Goal: Information Seeking & Learning: Compare options

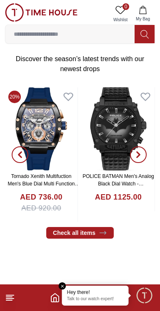
scroll to position [142, 0]
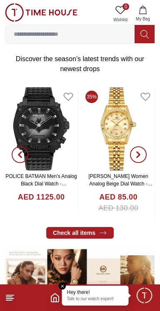
click at [64, 286] on em "Close tooltip" at bounding box center [62, 285] width 7 height 7
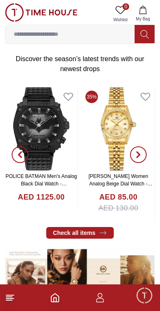
click at [95, 296] on icon "button" at bounding box center [100, 297] width 10 height 10
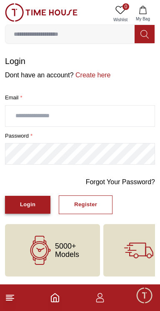
click at [28, 207] on div "Login" at bounding box center [27, 205] width 15 height 10
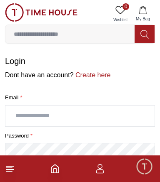
click at [72, 112] on input "text" at bounding box center [79, 116] width 149 height 21
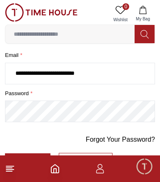
scroll to position [86, 0]
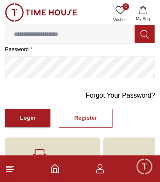
type input "**********"
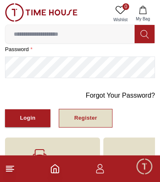
click at [89, 116] on div "Register" at bounding box center [85, 118] width 23 height 10
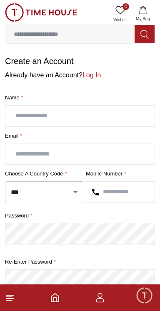
click at [88, 117] on input "text" at bounding box center [79, 116] width 149 height 21
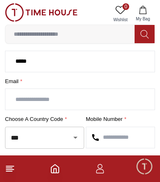
scroll to position [55, 0]
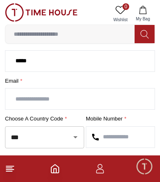
type input "*****"
click at [83, 100] on input "text" at bounding box center [79, 98] width 149 height 21
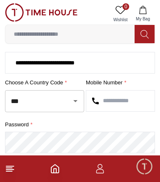
scroll to position [90, 0]
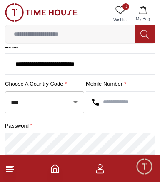
type input "**********"
click at [123, 99] on input "text" at bounding box center [120, 102] width 68 height 21
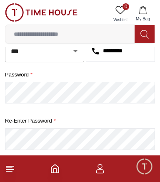
type input "*********"
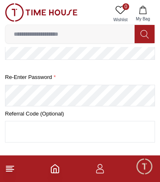
scroll to position [184, 0]
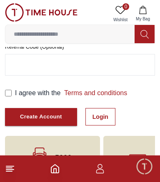
click at [16, 91] on label "I agree with the Terms and conditions" at bounding box center [71, 93] width 112 height 10
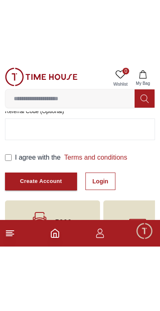
scroll to position [160, 0]
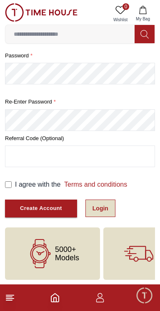
click at [96, 214] on link "Login" at bounding box center [100, 207] width 30 height 17
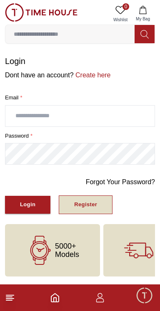
click at [90, 212] on button "Register" at bounding box center [86, 204] width 54 height 19
click at [95, 204] on button "Register" at bounding box center [86, 204] width 54 height 19
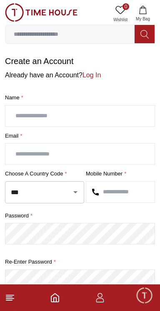
click at [74, 112] on input "text" at bounding box center [79, 116] width 149 height 21
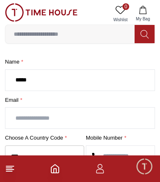
scroll to position [49, 0]
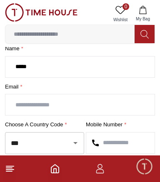
type input "*****"
click at [83, 103] on input "text" at bounding box center [79, 104] width 149 height 21
type input "*"
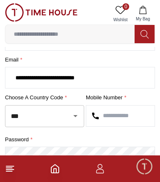
scroll to position [89, 0]
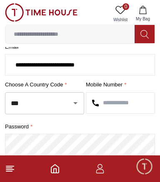
type input "**********"
click at [122, 102] on input "text" at bounding box center [120, 103] width 68 height 21
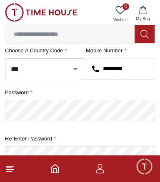
scroll to position [125, 0]
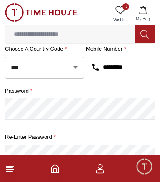
type input "*********"
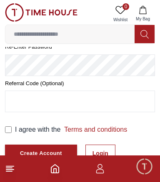
scroll to position [221, 0]
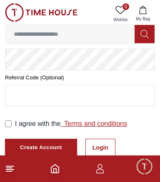
click at [100, 121] on link "Terms and conditions" at bounding box center [93, 123] width 66 height 7
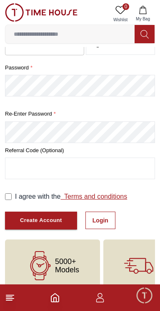
scroll to position [160, 0]
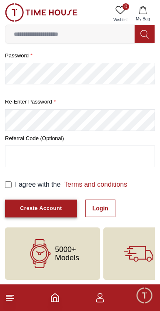
click at [49, 205] on div "Create Account" at bounding box center [41, 209] width 42 height 10
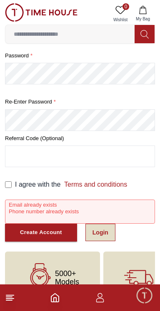
click at [95, 238] on link "Login" at bounding box center [100, 231] width 30 height 17
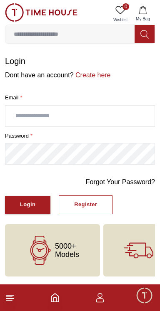
click at [104, 112] on input "text" at bounding box center [79, 116] width 149 height 21
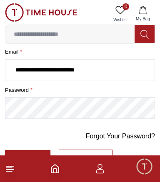
scroll to position [54, 0]
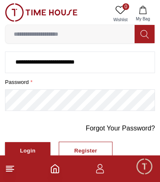
type input "**********"
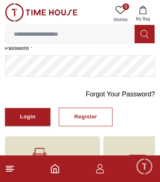
scroll to position [91, 0]
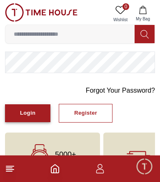
click at [30, 110] on div "Login" at bounding box center [27, 113] width 15 height 10
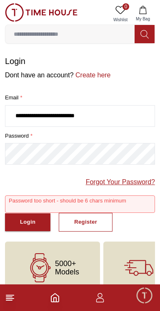
click at [125, 182] on link "Forgot Your Password?" at bounding box center [120, 182] width 69 height 10
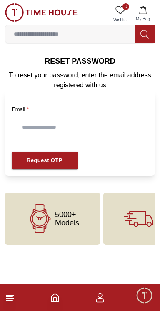
click at [109, 126] on input "text" at bounding box center [79, 127] width 135 height 21
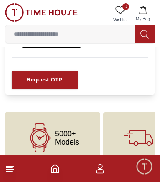
scroll to position [82, 0]
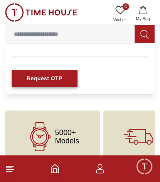
type input "**********"
click at [63, 77] on button "Request OTP" at bounding box center [45, 79] width 66 height 18
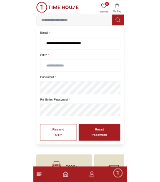
scroll to position [56, 0]
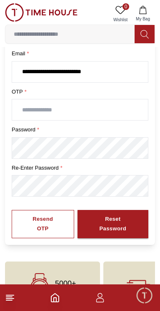
click at [78, 107] on input "text" at bounding box center [79, 109] width 135 height 21
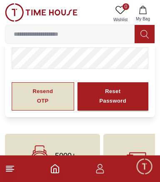
click at [39, 101] on div "Resend OTP" at bounding box center [43, 96] width 32 height 19
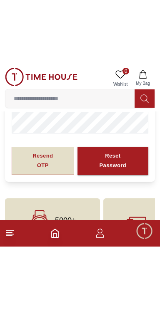
scroll to position [90, 0]
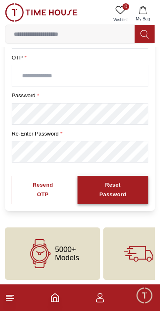
click at [122, 187] on div "Reset Password" at bounding box center [112, 189] width 41 height 19
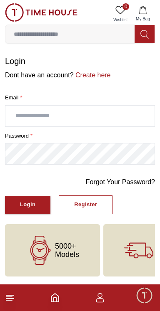
click at [67, 114] on input "text" at bounding box center [79, 116] width 149 height 21
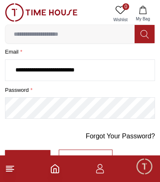
scroll to position [48, 0]
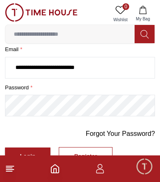
type input "**********"
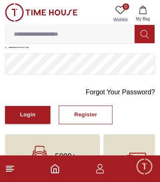
scroll to position [90, 0]
click at [28, 111] on div "Login" at bounding box center [27, 115] width 15 height 10
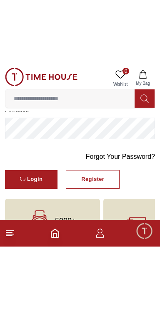
scroll to position [0, 0]
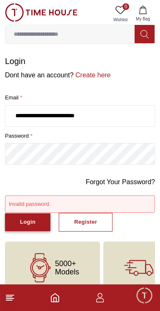
click at [26, 220] on div "Login" at bounding box center [27, 222] width 15 height 10
click at [25, 217] on div "Login" at bounding box center [27, 222] width 15 height 10
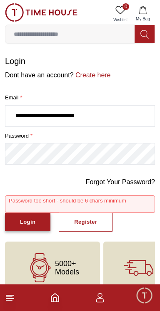
click at [24, 220] on div "Login" at bounding box center [27, 222] width 15 height 10
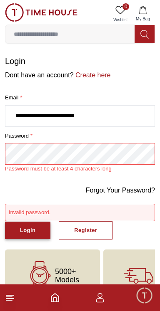
scroll to position [22, 0]
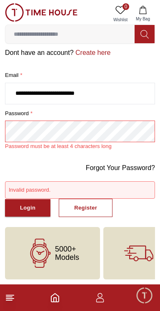
click at [56, 309] on footer at bounding box center [80, 297] width 160 height 27
click at [51, 302] on icon "Home" at bounding box center [54, 297] width 7 height 8
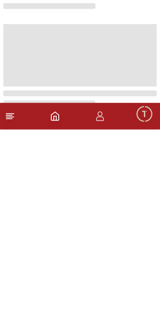
click at [56, 310] on footer at bounding box center [80, 297] width 160 height 27
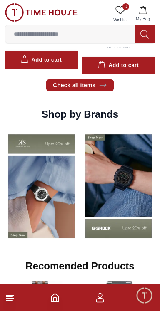
scroll to position [569, 0]
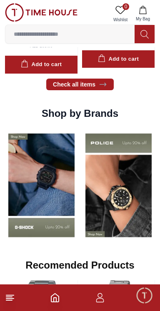
click at [60, 174] on img at bounding box center [41, 185] width 73 height 114
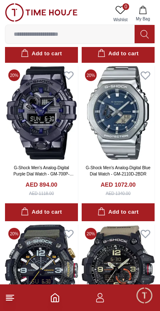
scroll to position [724, 0]
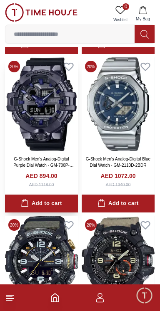
click at [36, 124] on img at bounding box center [41, 103] width 73 height 93
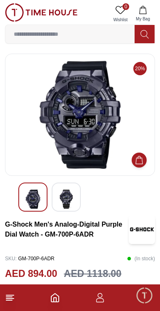
click at [60, 200] on img at bounding box center [66, 198] width 15 height 19
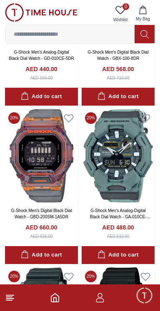
scroll to position [1155, 0]
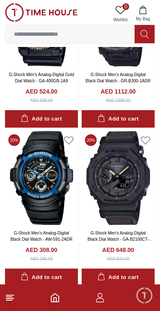
scroll to position [1758, 0]
click at [46, 169] on img at bounding box center [41, 177] width 73 height 93
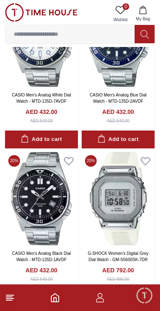
scroll to position [2850, 0]
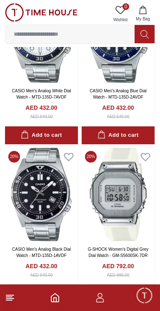
click at [100, 302] on icon "button" at bounding box center [100, 297] width 10 height 10
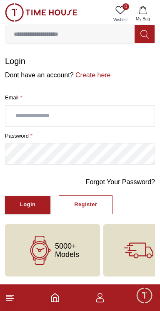
click at [72, 113] on input "text" at bounding box center [79, 116] width 149 height 21
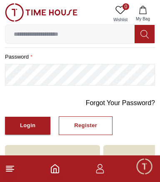
scroll to position [85, 0]
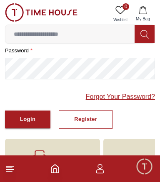
type input "**********"
click at [142, 92] on link "Forgot Your Password?" at bounding box center [120, 97] width 69 height 10
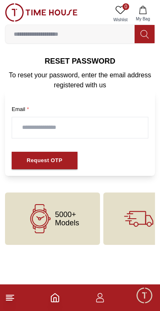
click at [94, 127] on input "text" at bounding box center [79, 127] width 135 height 21
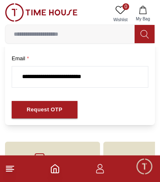
scroll to position [64, 0]
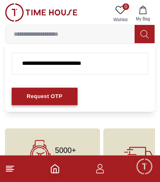
type input "**********"
click at [56, 96] on div "Request OTP" at bounding box center [45, 97] width 36 height 10
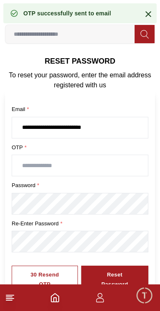
click at [81, 167] on input "text" at bounding box center [79, 165] width 135 height 21
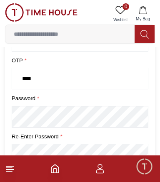
scroll to position [87, 0]
type input "****"
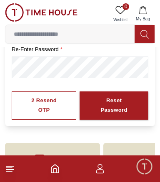
scroll to position [174, 0]
click at [124, 106] on div "Reset Password" at bounding box center [113, 105] width 39 height 19
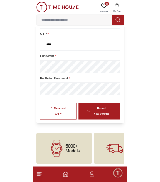
scroll to position [107, 0]
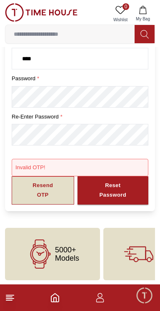
click at [44, 191] on div "Resend OTP" at bounding box center [43, 190] width 32 height 19
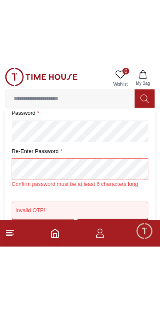
scroll to position [115, 0]
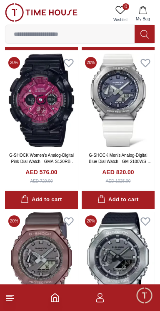
scroll to position [4366, 0]
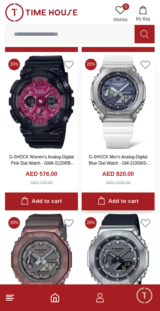
click at [94, 134] on img at bounding box center [117, 101] width 73 height 93
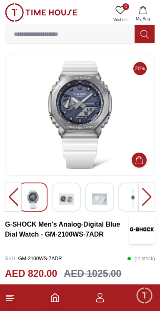
click at [148, 201] on div at bounding box center [146, 196] width 17 height 29
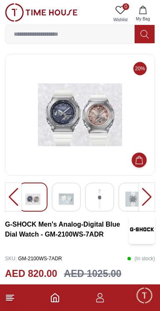
click at [144, 194] on div at bounding box center [146, 196] width 17 height 29
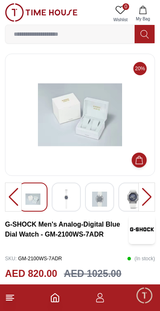
click at [146, 195] on div at bounding box center [146, 196] width 17 height 29
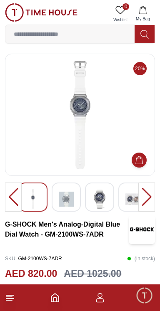
click at [144, 194] on div at bounding box center [146, 196] width 17 height 29
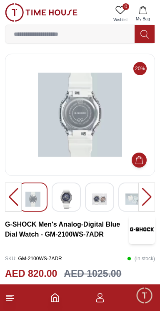
click at [142, 196] on div at bounding box center [146, 196] width 17 height 29
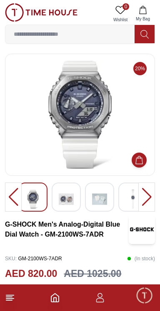
click at [142, 196] on div at bounding box center [146, 196] width 17 height 29
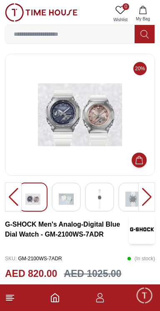
click at [142, 197] on div at bounding box center [146, 196] width 17 height 29
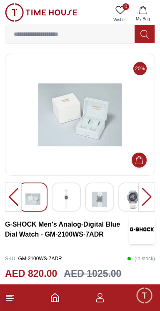
click at [142, 196] on div at bounding box center [146, 196] width 17 height 29
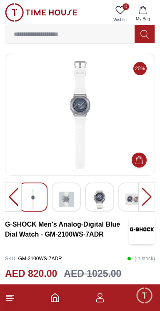
click at [142, 197] on div at bounding box center [146, 196] width 17 height 29
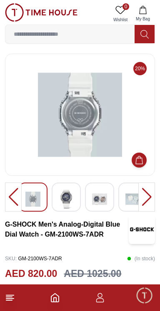
click at [142, 197] on div at bounding box center [146, 196] width 17 height 29
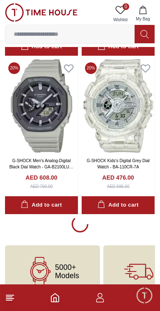
scroll to position [4850, 0]
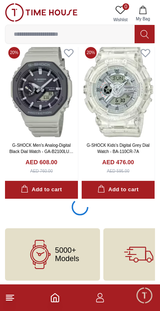
scroll to position [4850, 0]
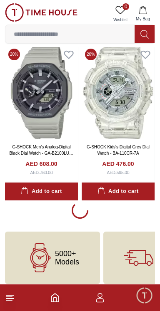
scroll to position [4852, 0]
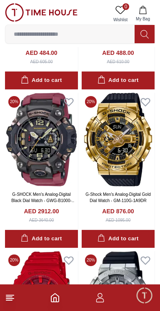
scroll to position [6547, 0]
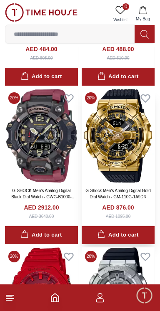
click at [123, 146] on img at bounding box center [117, 135] width 73 height 93
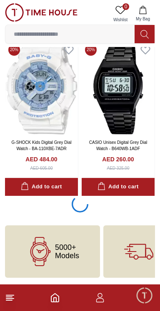
scroll to position [8018, 0]
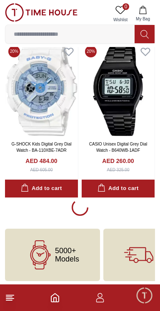
scroll to position [8019, 0]
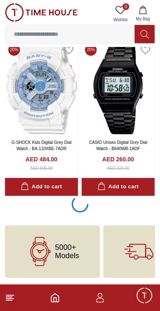
scroll to position [8018, 0]
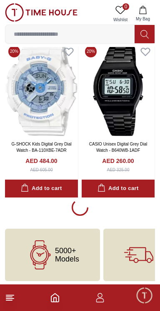
scroll to position [8019, 0]
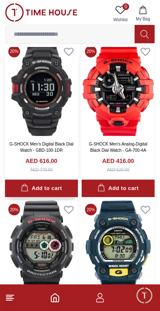
click at [53, 116] on img at bounding box center [41, 88] width 73 height 93
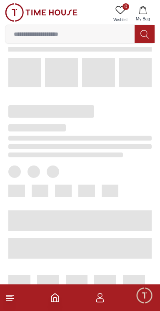
scroll to position [129, 0]
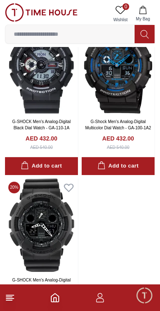
scroll to position [9424, 0]
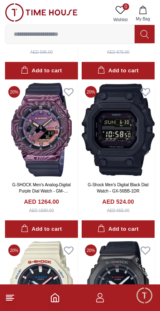
scroll to position [6819, 0]
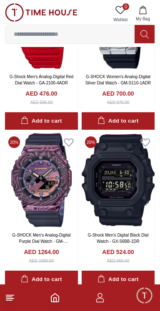
click at [89, 32] on input at bounding box center [69, 34] width 129 height 17
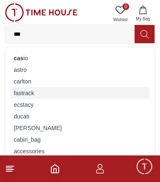
type input "***"
click at [60, 94] on div "fastrack" at bounding box center [79, 93] width 139 height 12
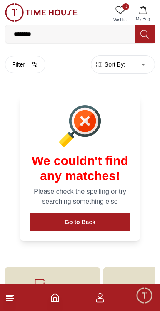
click at [74, 23] on link at bounding box center [41, 13] width 72 height 21
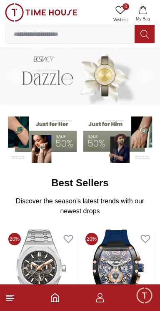
click at [89, 34] on input at bounding box center [69, 34] width 129 height 17
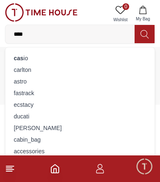
type input "*****"
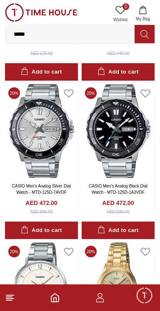
scroll to position [1110, 0]
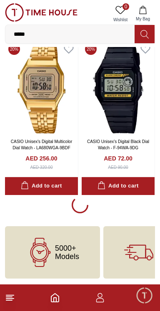
scroll to position [1470, 0]
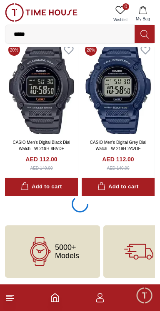
scroll to position [4636, 0]
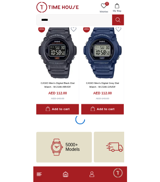
scroll to position [4638, 0]
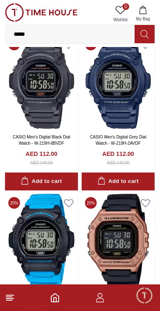
click at [79, 32] on input "*****" at bounding box center [69, 34] width 129 height 17
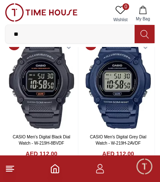
type input "*"
type input "*******"
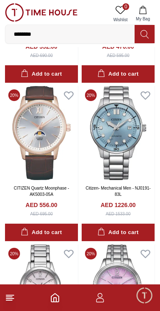
scroll to position [949, 0]
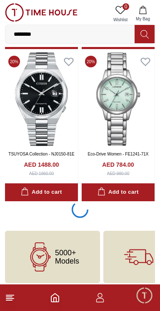
scroll to position [1458, 0]
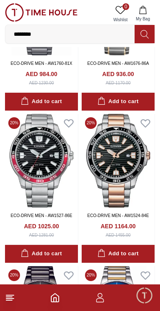
scroll to position [1853, 0]
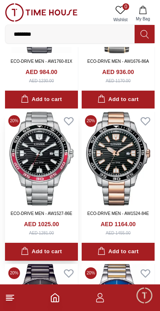
click at [50, 135] on img at bounding box center [41, 158] width 73 height 93
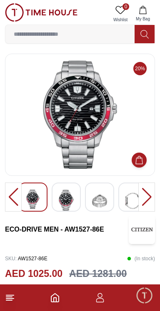
click at [145, 198] on div at bounding box center [146, 196] width 17 height 29
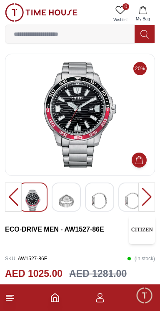
click at [147, 199] on div at bounding box center [146, 196] width 17 height 29
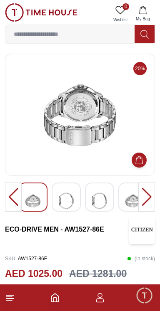
click at [147, 201] on div at bounding box center [146, 196] width 17 height 29
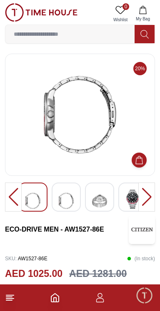
click at [148, 198] on div at bounding box center [146, 196] width 17 height 29
click at [147, 198] on div at bounding box center [146, 196] width 17 height 29
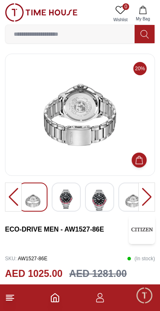
click at [147, 198] on div at bounding box center [146, 196] width 17 height 29
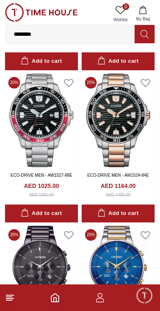
scroll to position [1891, 0]
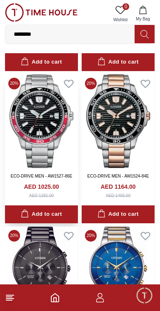
click at [64, 123] on img at bounding box center [41, 120] width 73 height 93
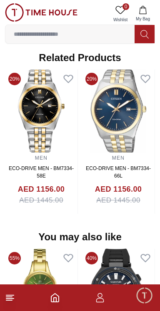
scroll to position [625, 0]
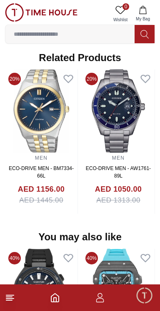
click at [104, 106] on img at bounding box center [118, 110] width 72 height 83
click at [111, 108] on img at bounding box center [118, 110] width 72 height 83
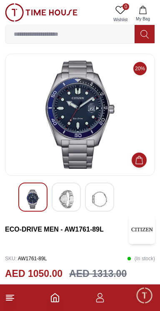
click at [67, 198] on img at bounding box center [66, 198] width 15 height 19
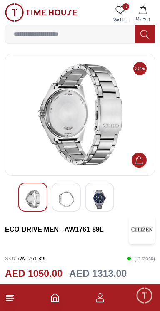
click at [99, 195] on img at bounding box center [99, 198] width 15 height 19
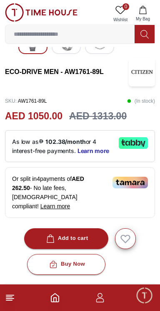
scroll to position [157, 0]
click at [136, 144] on icon at bounding box center [137, 142] width 5 height 6
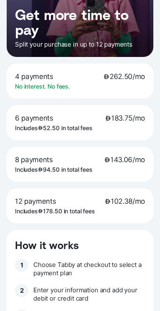
scroll to position [0, 0]
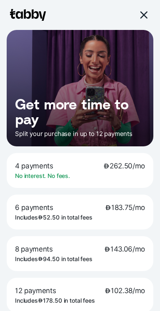
click at [146, 16] on div at bounding box center [143, 15] width 10 height 10
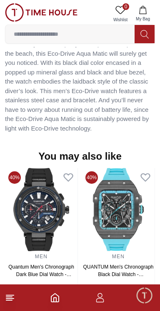
scroll to position [658, 0]
